Goal: Find specific page/section

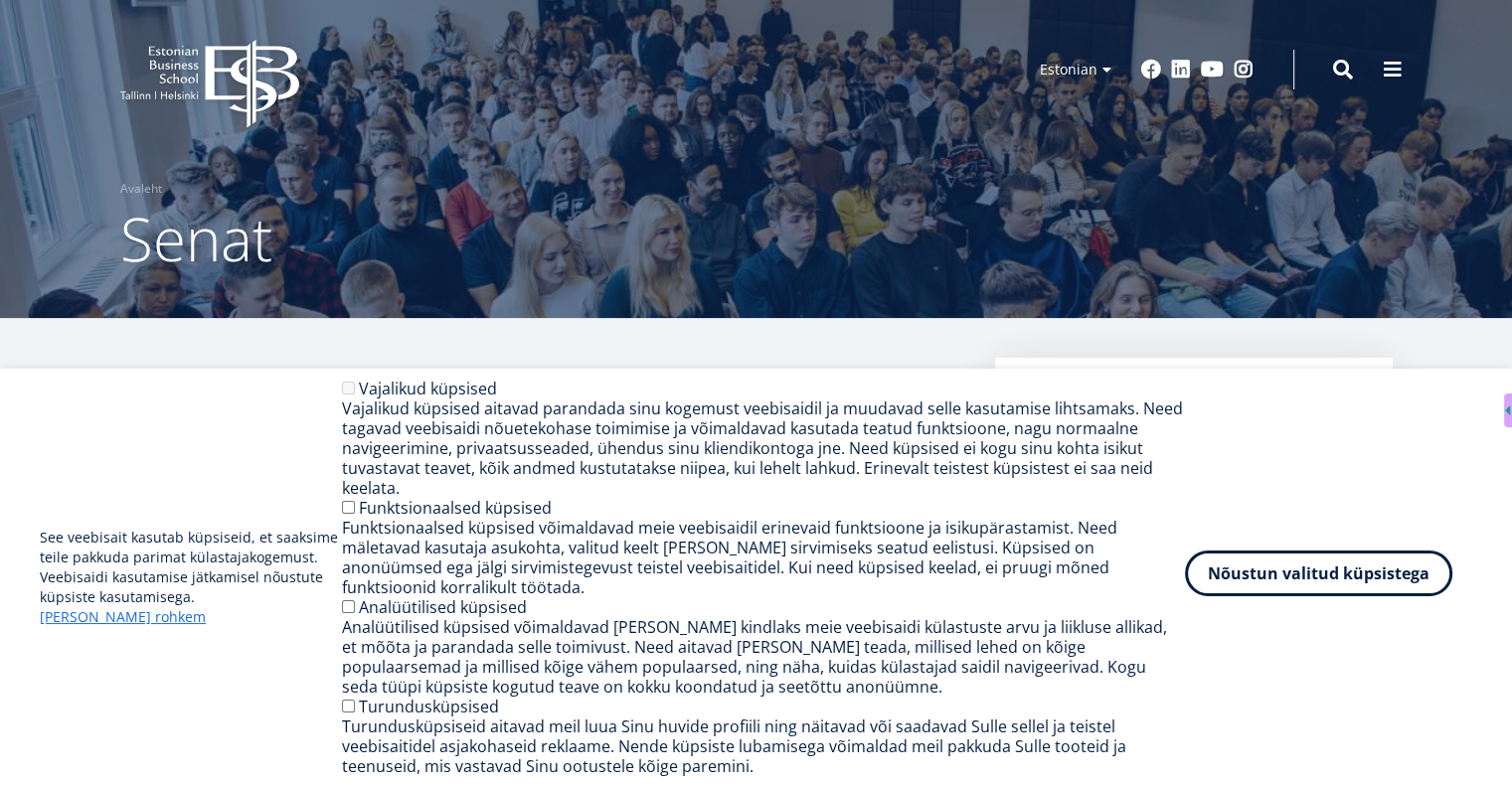
click at [1292, 596] on button "Nõustun valitud küpsistega" at bounding box center [1319, 574] width 267 height 46
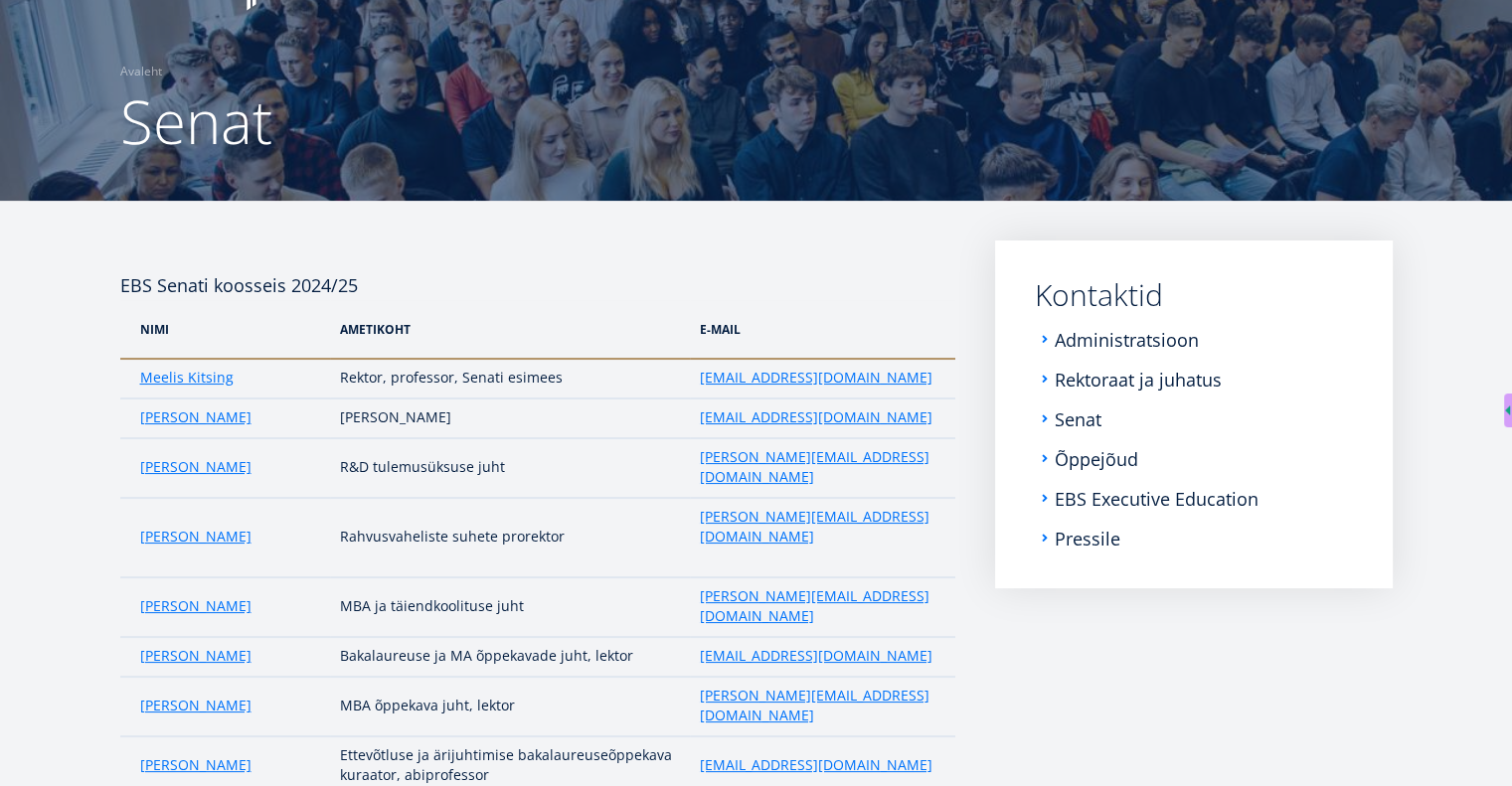
scroll to position [60, 0]
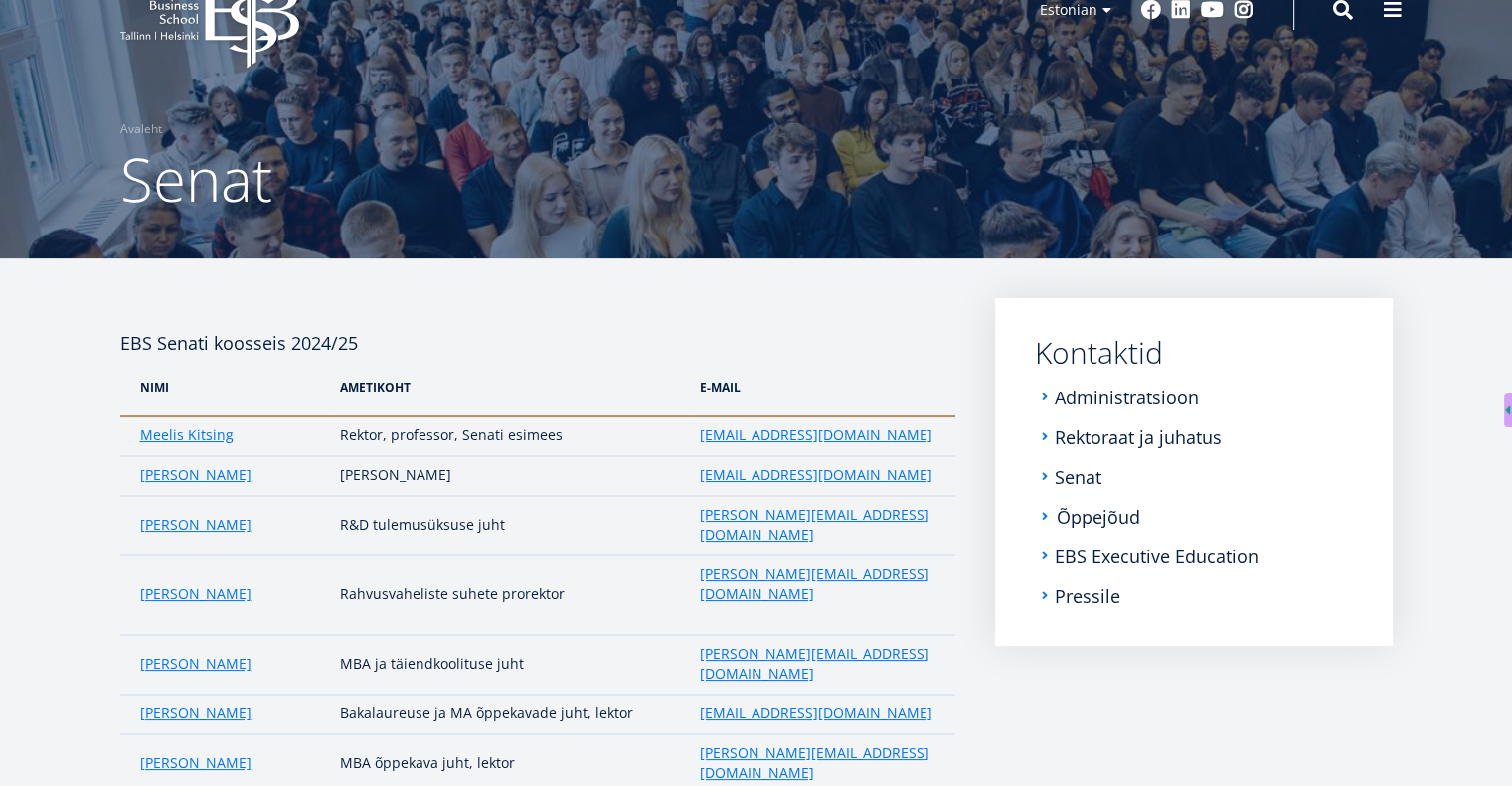
click at [1125, 522] on link "Õppejõud" at bounding box center [1098, 517] width 84 height 20
click at [1085, 554] on link "EBS Executive Education" at bounding box center [1158, 557] width 203 height 20
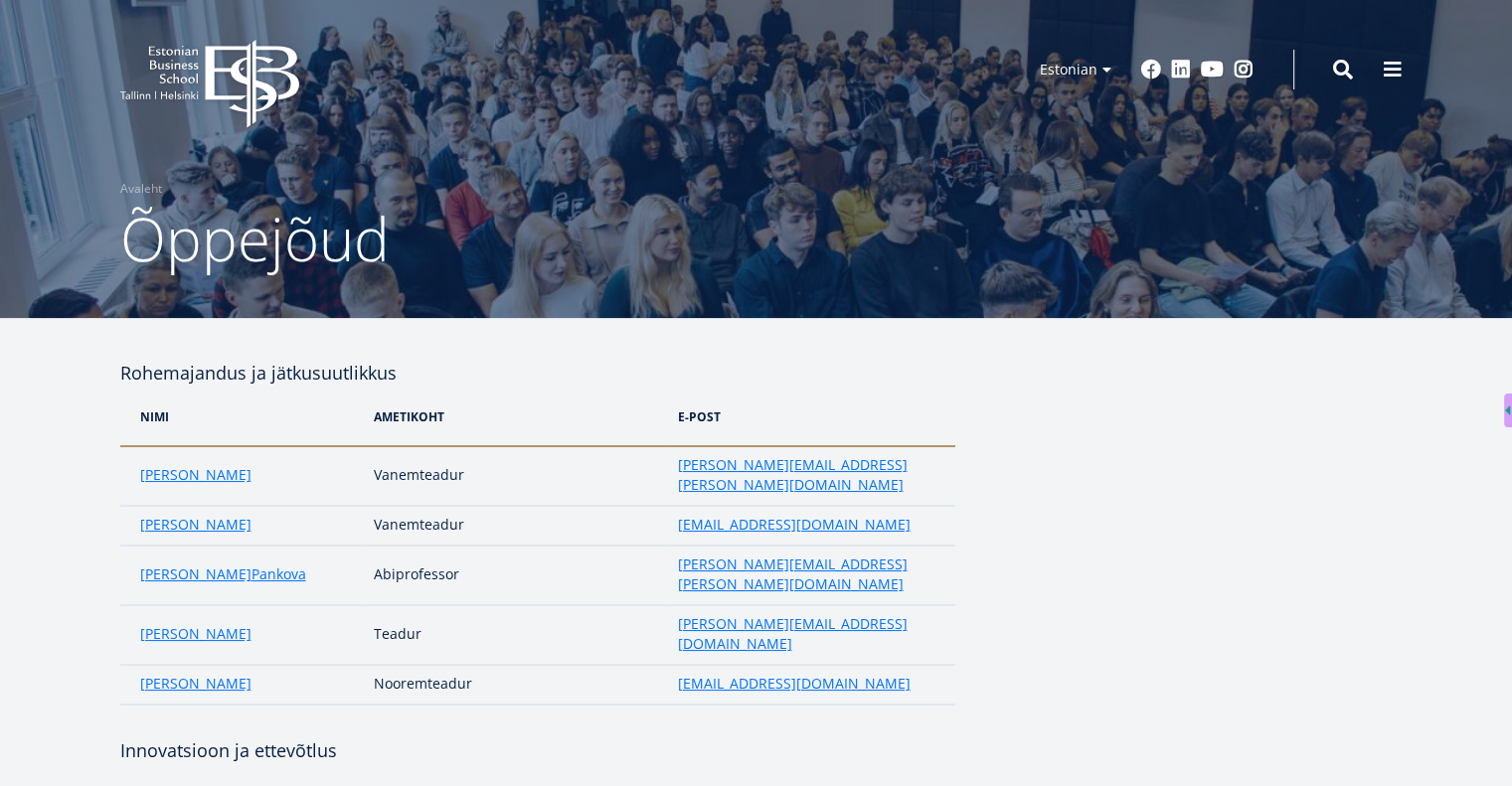
scroll to position [8, 0]
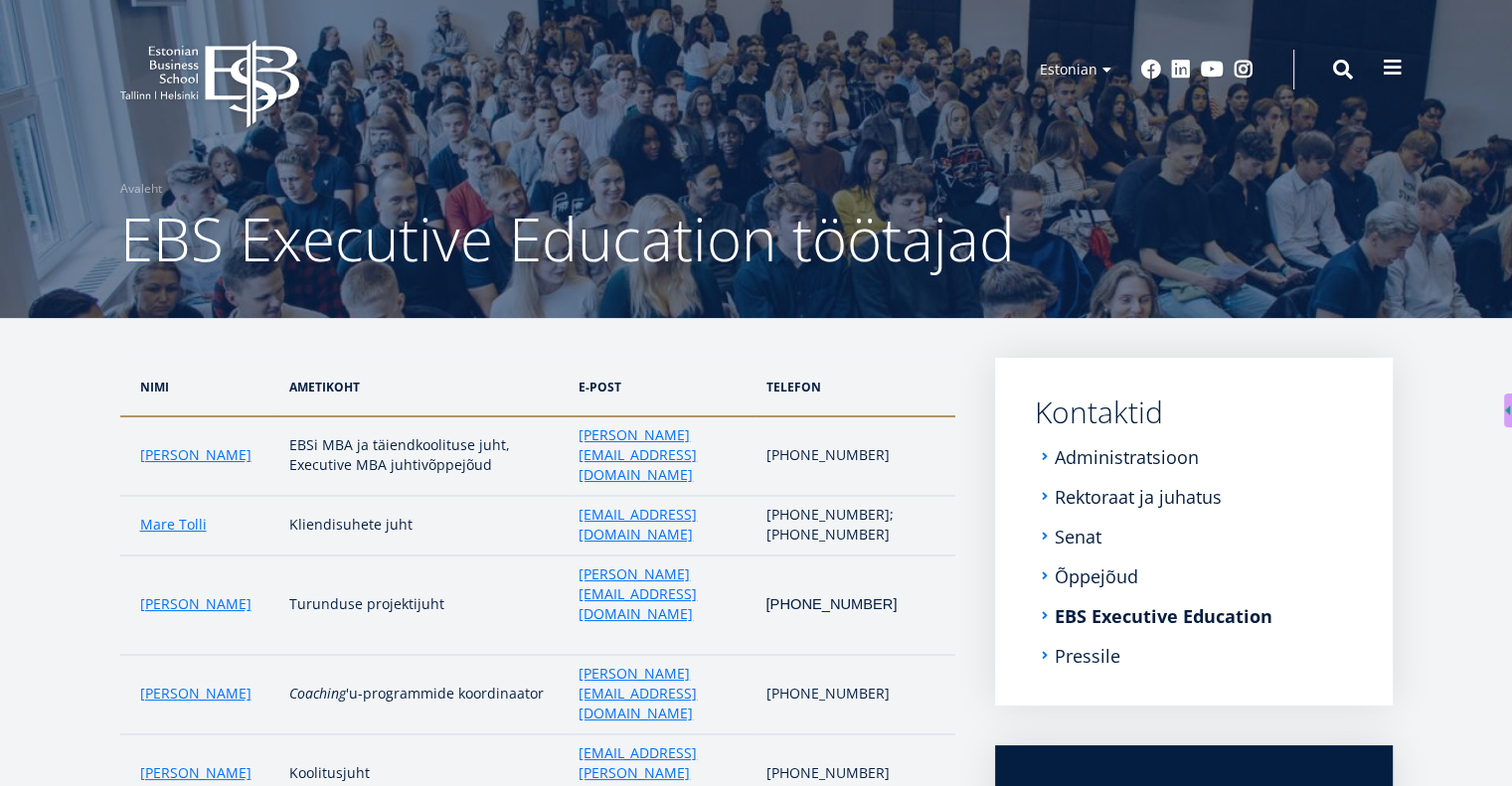
click at [1398, 67] on span at bounding box center [1392, 68] width 20 height 20
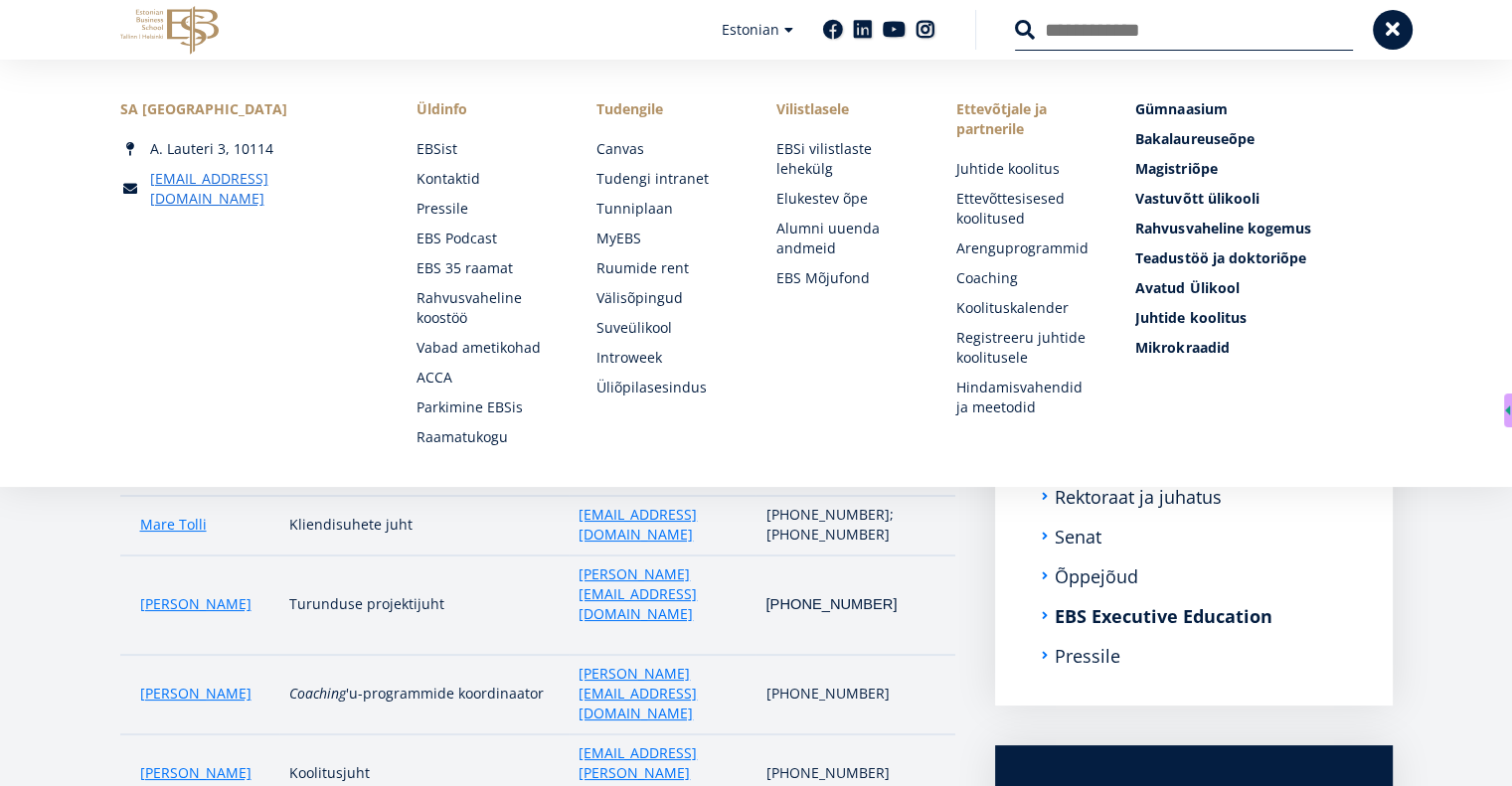
click at [1108, 16] on input "Otsing" at bounding box center [1183, 30] width 338 height 42
type input "*****"
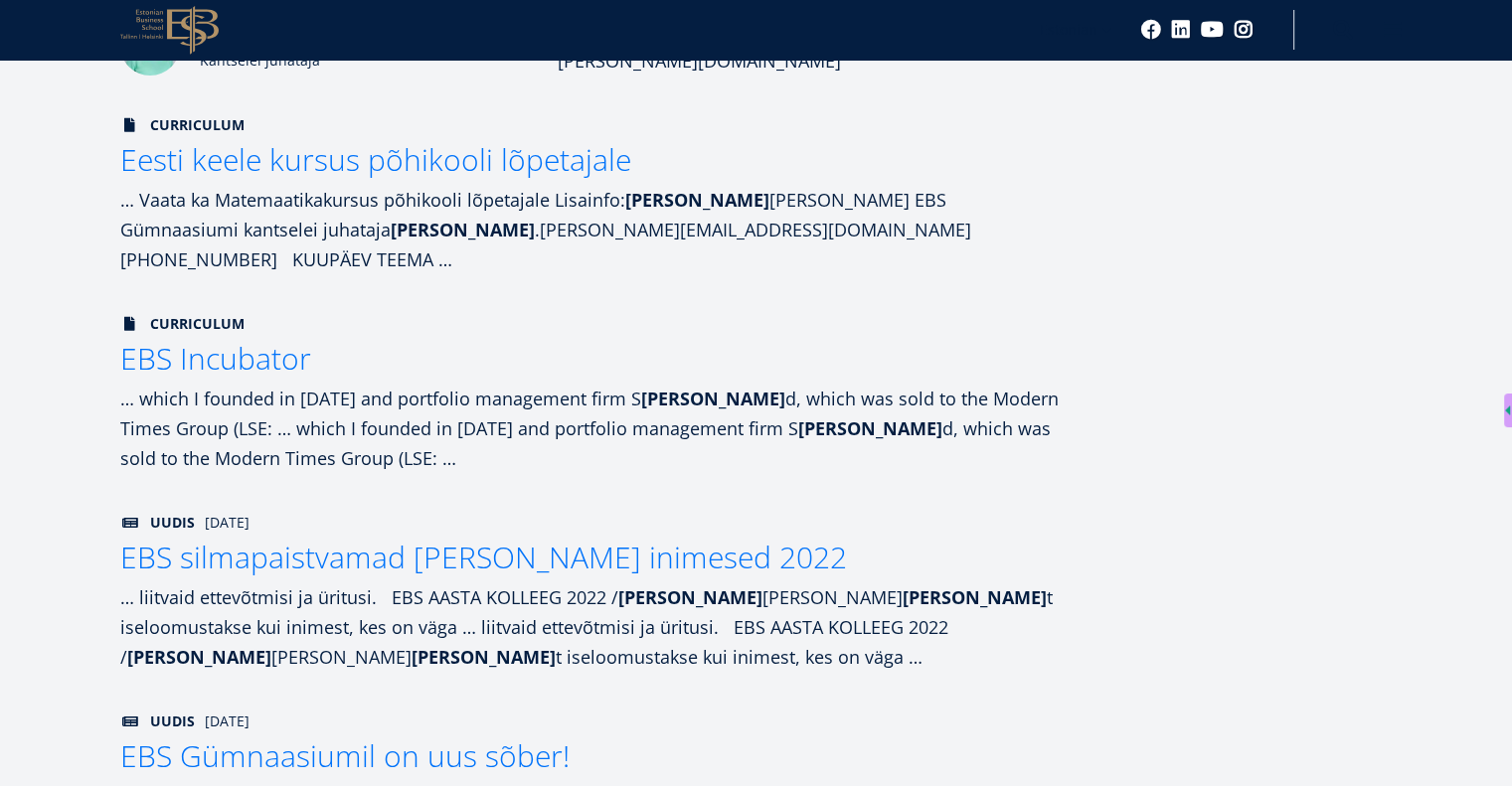
scroll to position [405, 0]
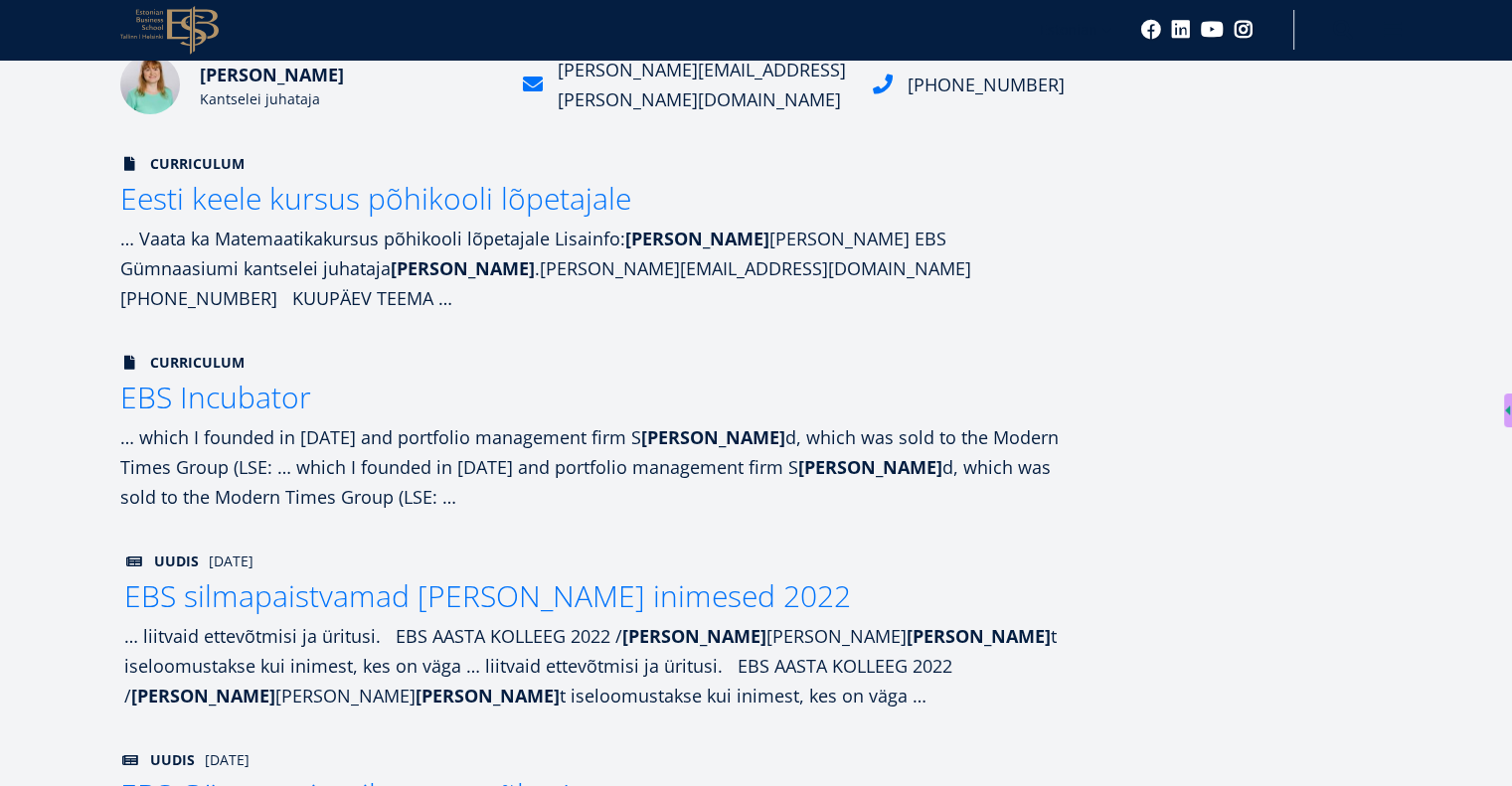
click at [496, 576] on span "EBS silmapaistvamad teod ja inimesed 2022" at bounding box center [488, 595] width 726 height 41
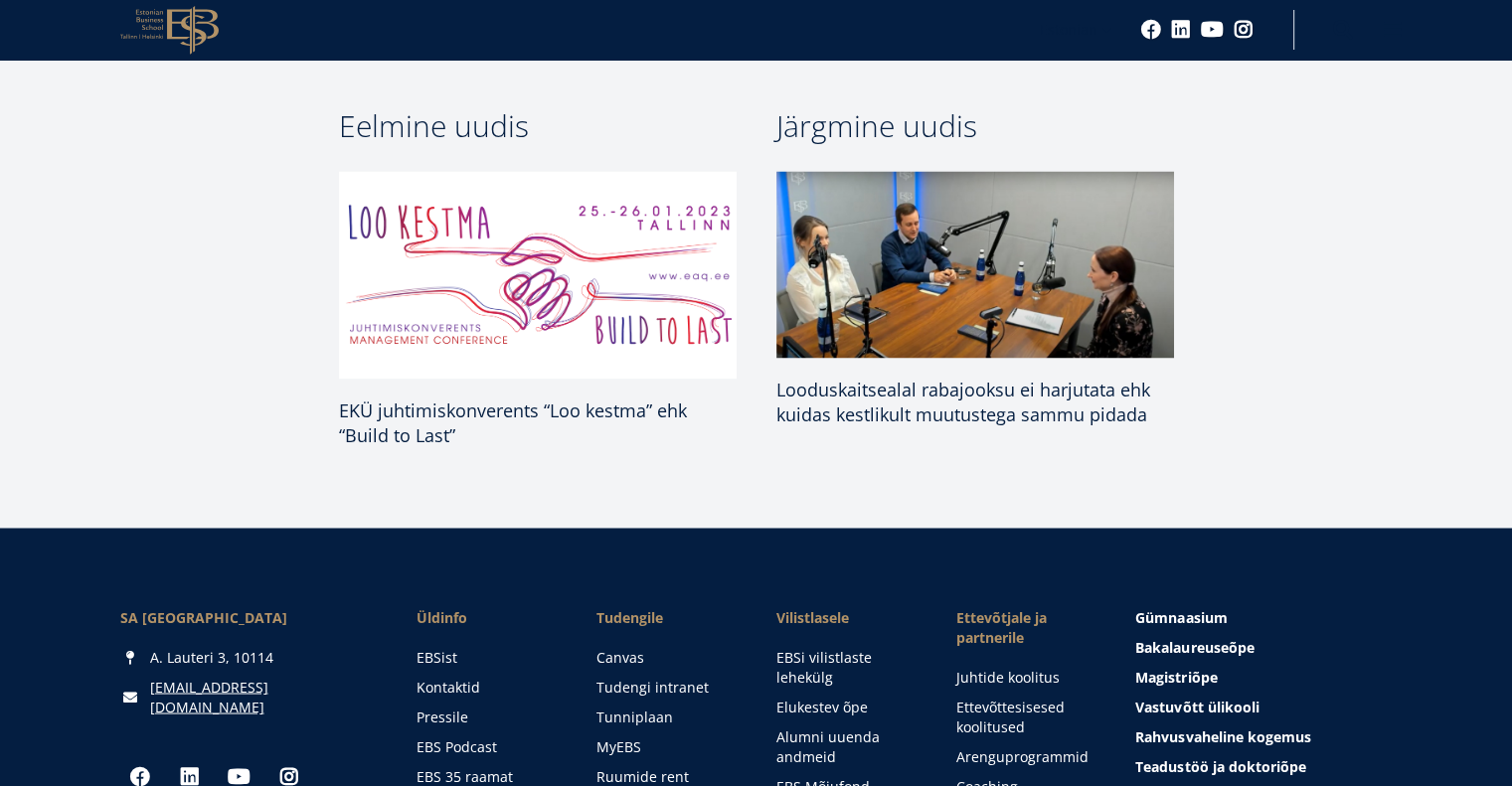
scroll to position [3279, 0]
